Goal: Task Accomplishment & Management: Manage account settings

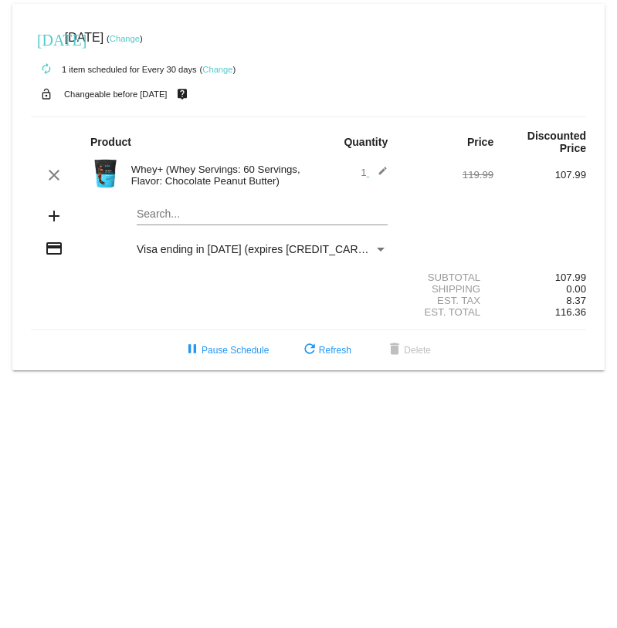
click at [215, 69] on link "Change" at bounding box center [217, 69] width 30 height 9
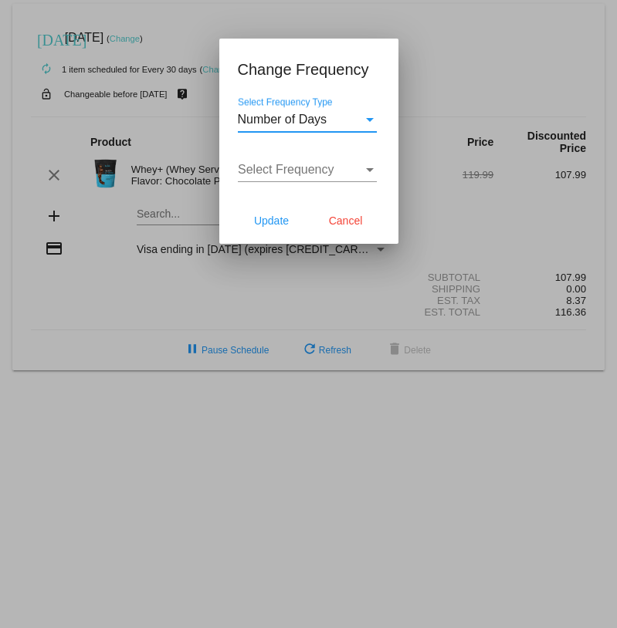
click at [366, 120] on div "Select Frequency Type" at bounding box center [370, 120] width 8 height 4
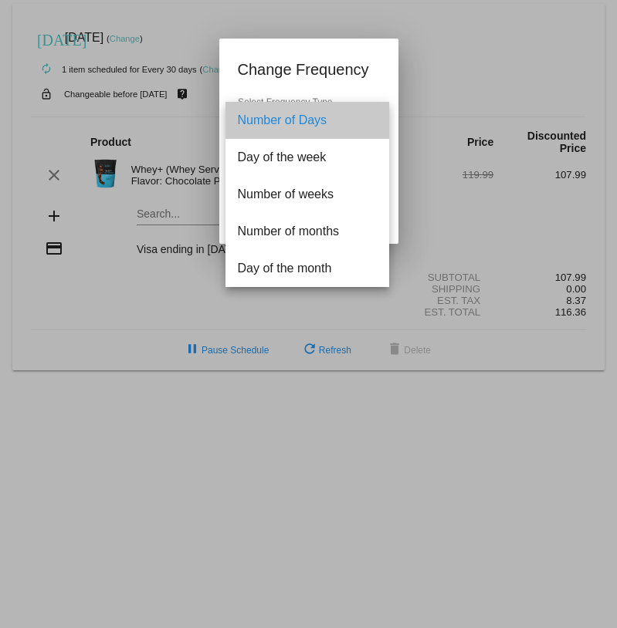
click at [365, 120] on span "Number of Days" at bounding box center [307, 120] width 139 height 37
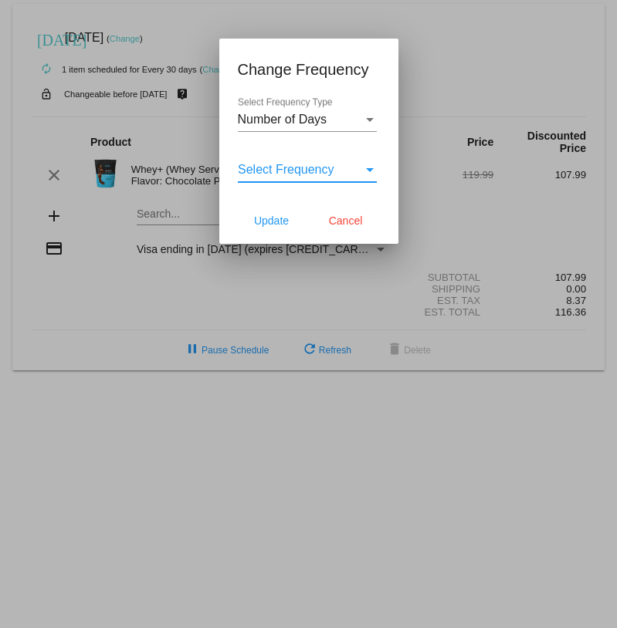
click at [353, 167] on div "Select Frequency" at bounding box center [300, 170] width 125 height 14
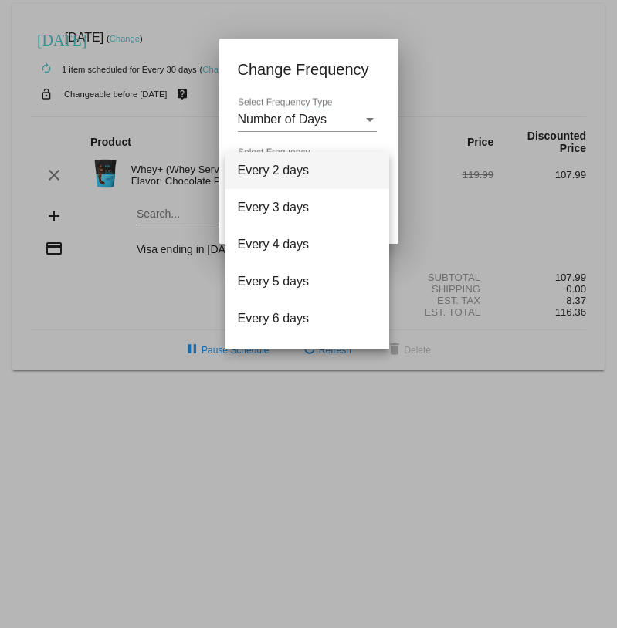
click at [358, 141] on div at bounding box center [308, 314] width 617 height 628
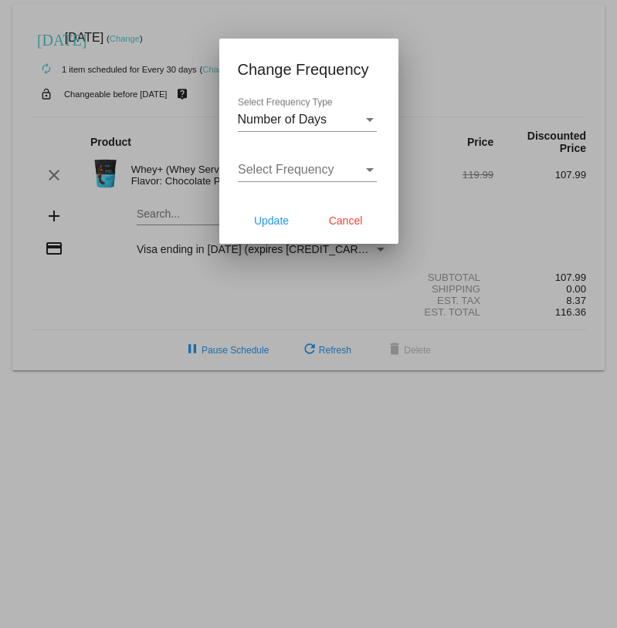
click at [340, 163] on div "Select Frequency Select Frequency" at bounding box center [307, 164] width 139 height 35
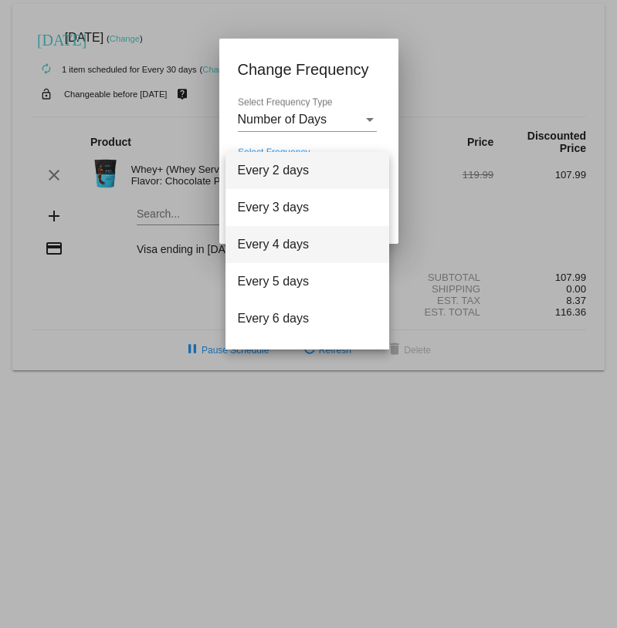
scroll to position [62, 0]
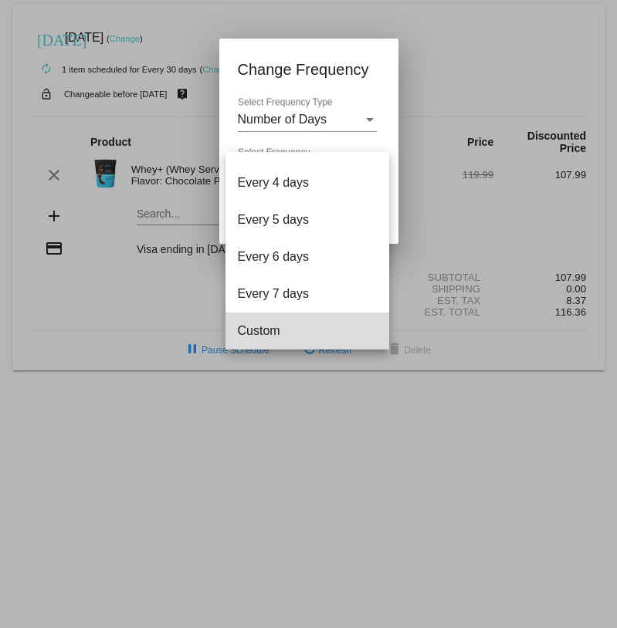
click at [314, 334] on span "Custom" at bounding box center [307, 331] width 139 height 37
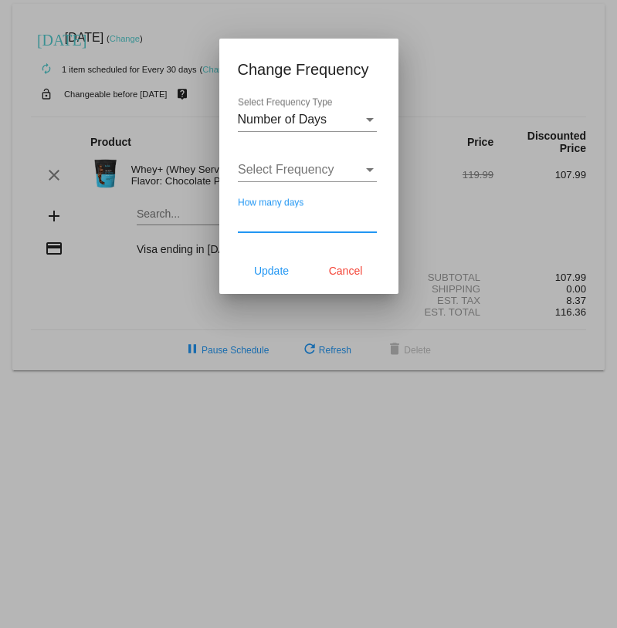
click at [291, 221] on input "How many days" at bounding box center [307, 220] width 139 height 14
type input "20"
click at [274, 274] on span "Update" at bounding box center [271, 271] width 35 height 12
